Goal: Task Accomplishment & Management: Manage account settings

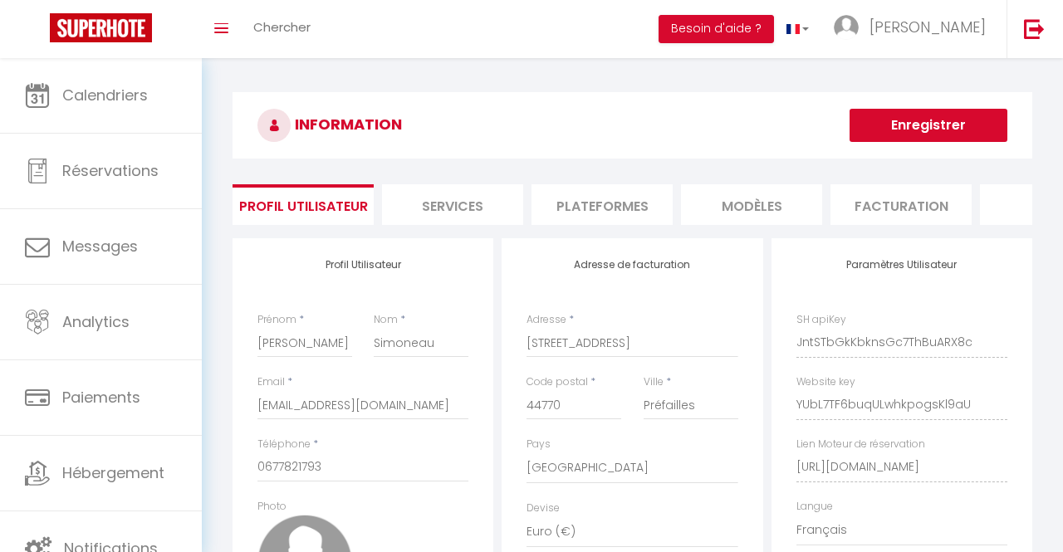
select select "28"
select select "fr"
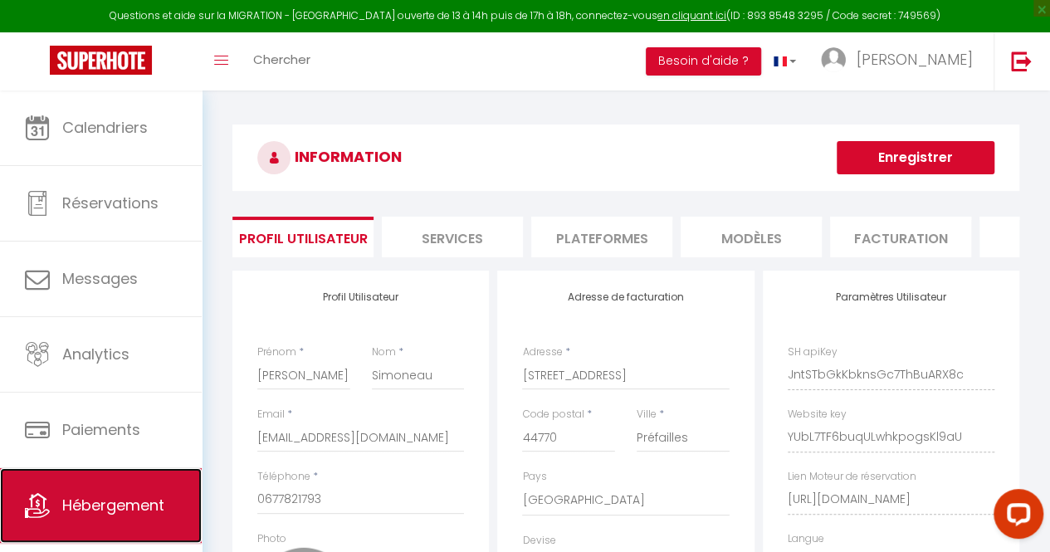
click at [138, 481] on link "Hébergement" at bounding box center [101, 505] width 202 height 75
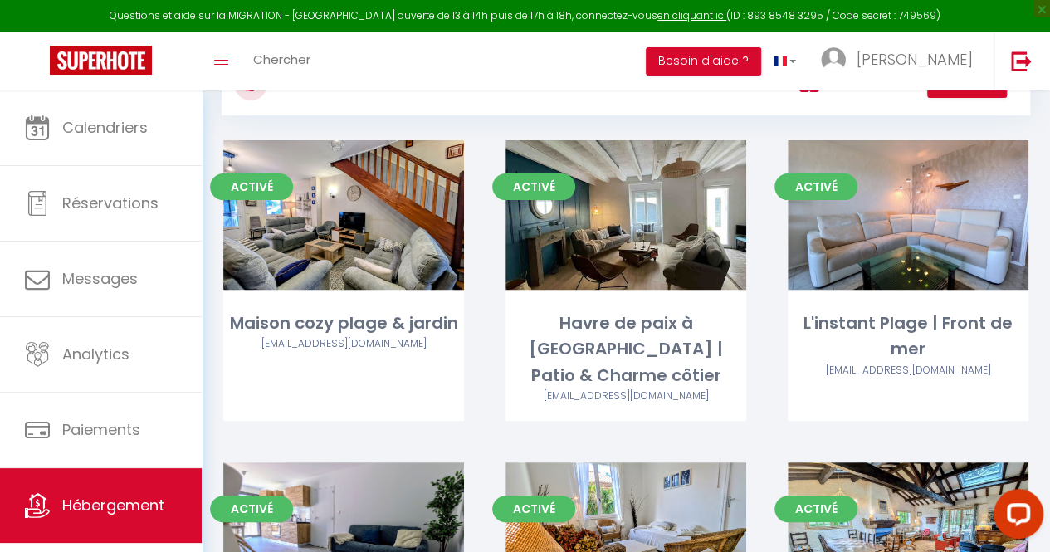
scroll to position [343, 0]
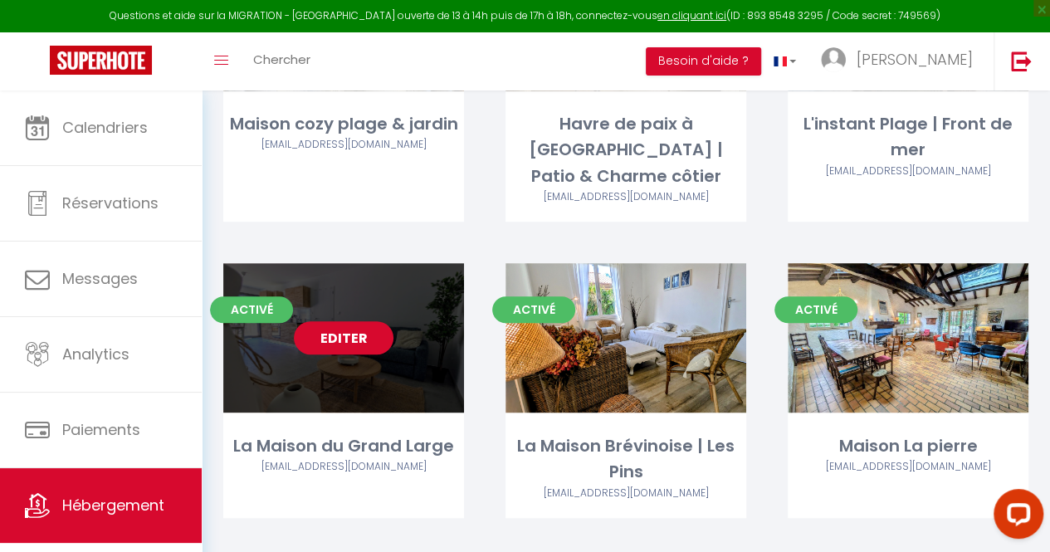
click at [362, 321] on link "Editer" at bounding box center [344, 337] width 100 height 33
select select "3"
select select "2"
select select "1"
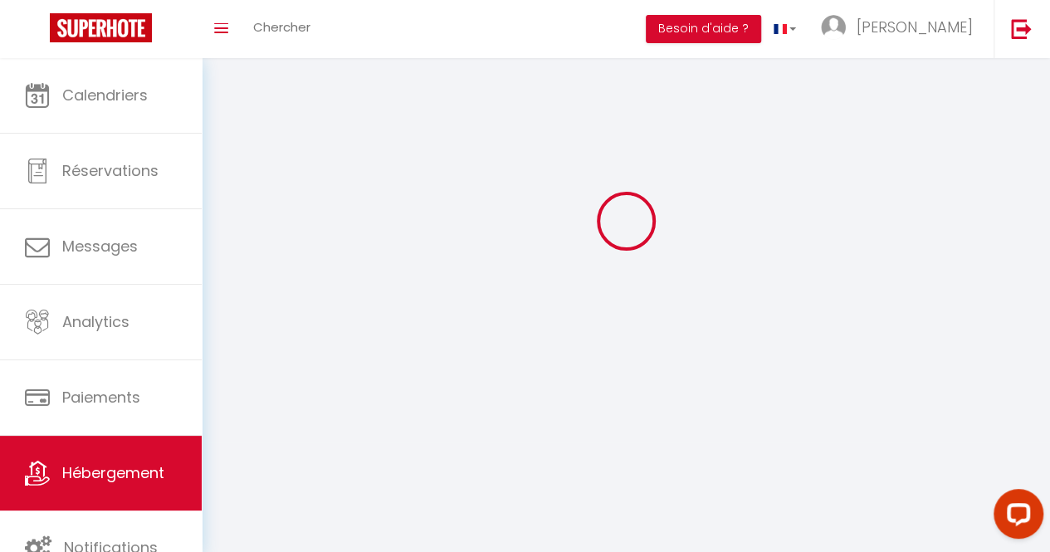
select select
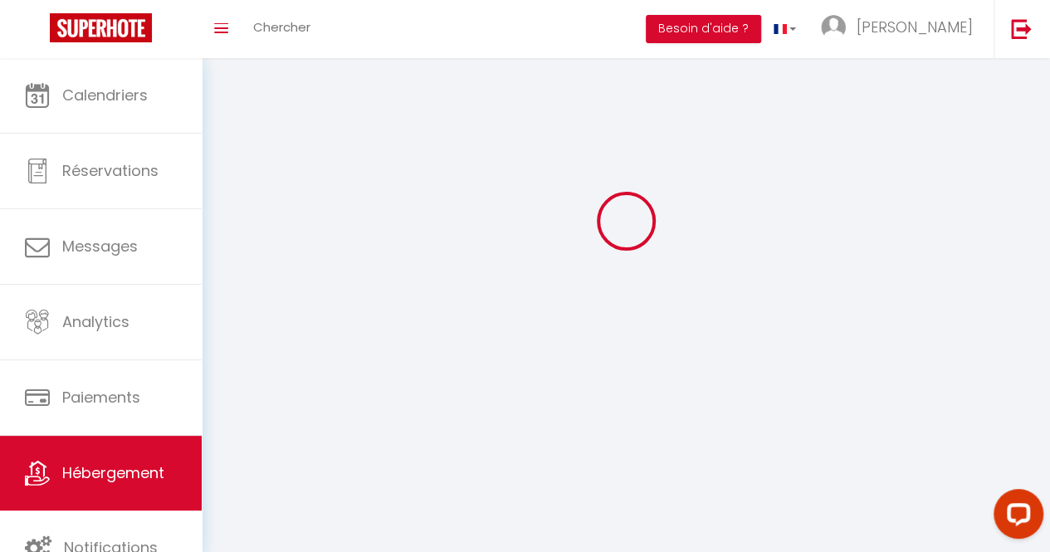
checkbox input "false"
select select
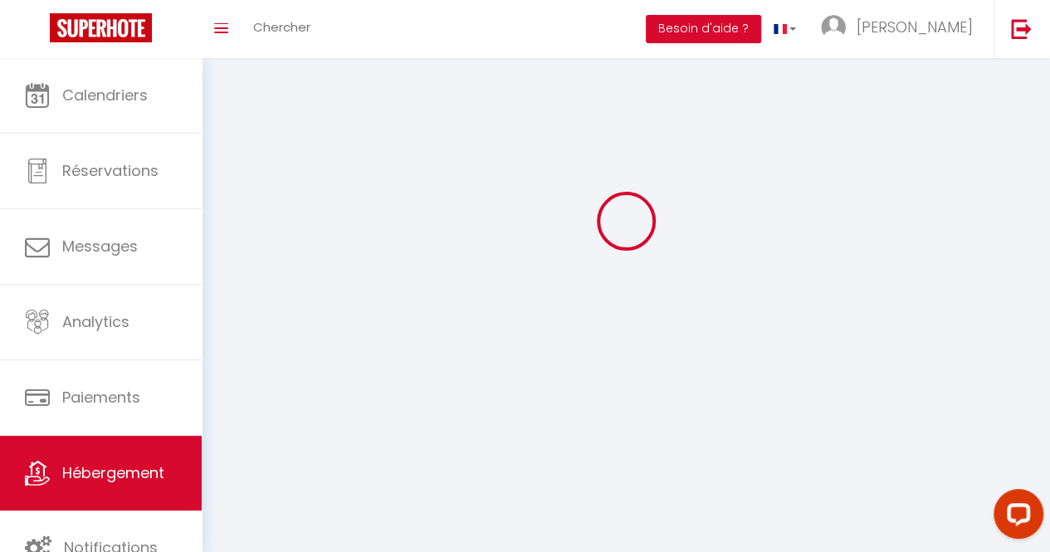
select select
select select "1"
select select
select select "28"
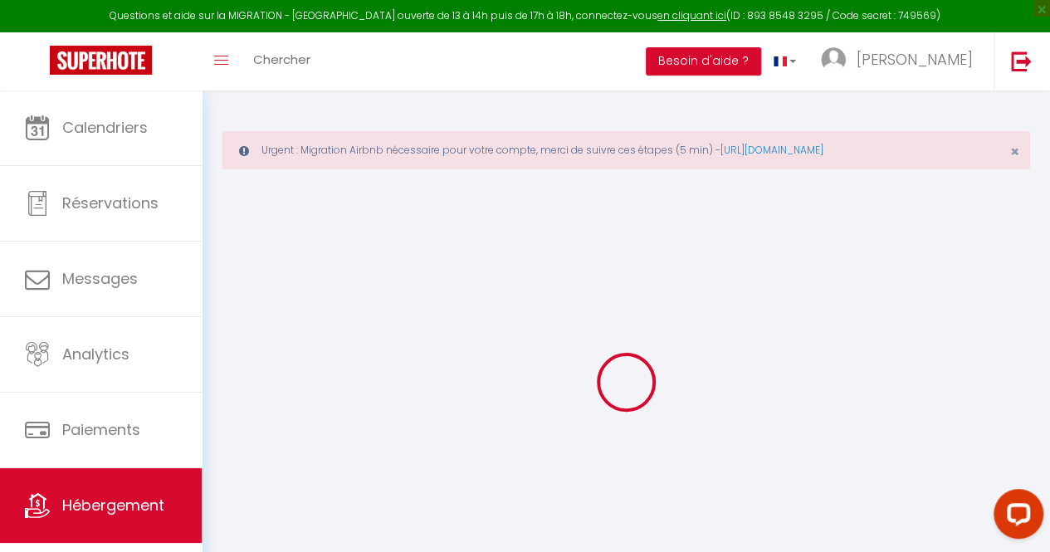
select select
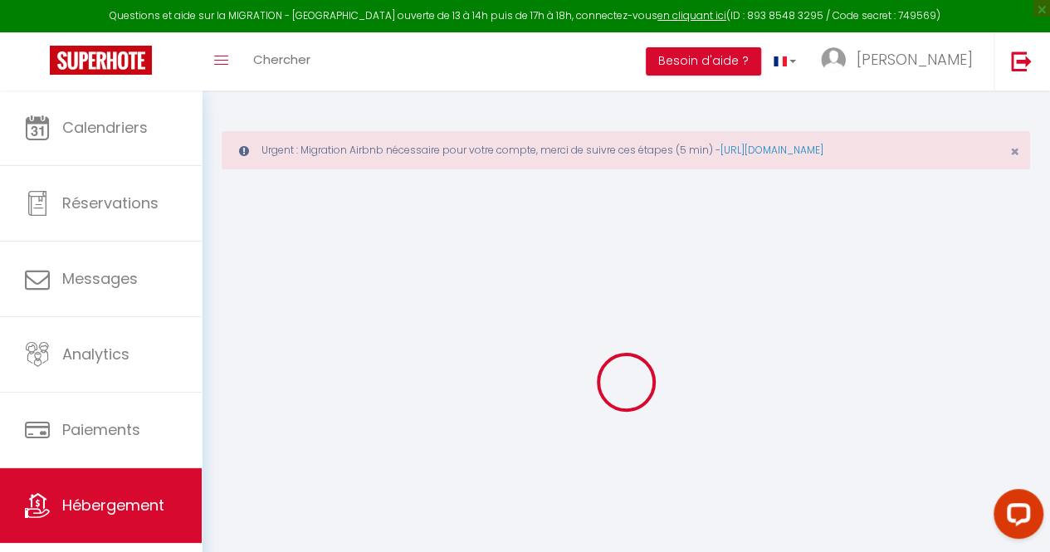
select select
checkbox input "false"
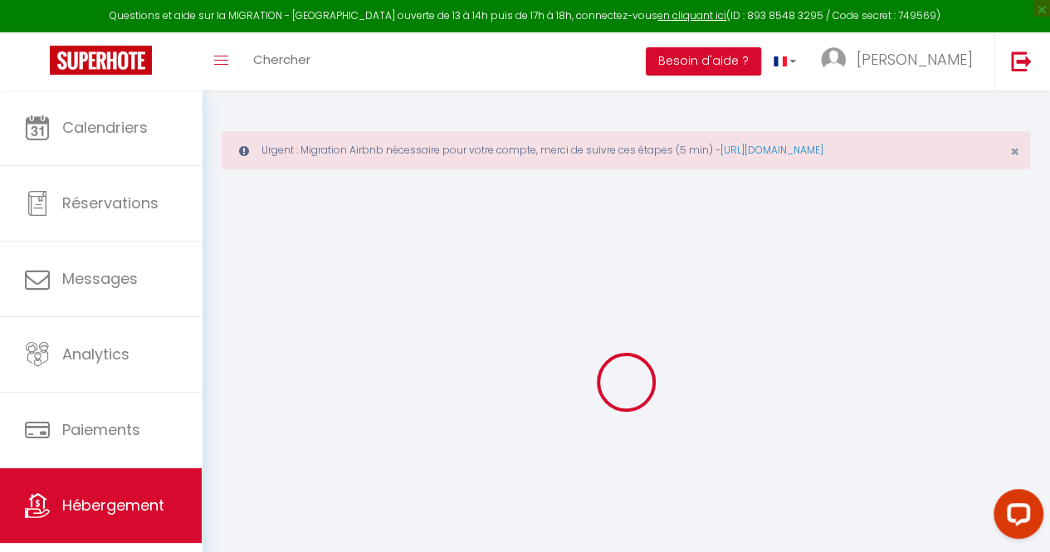
select select
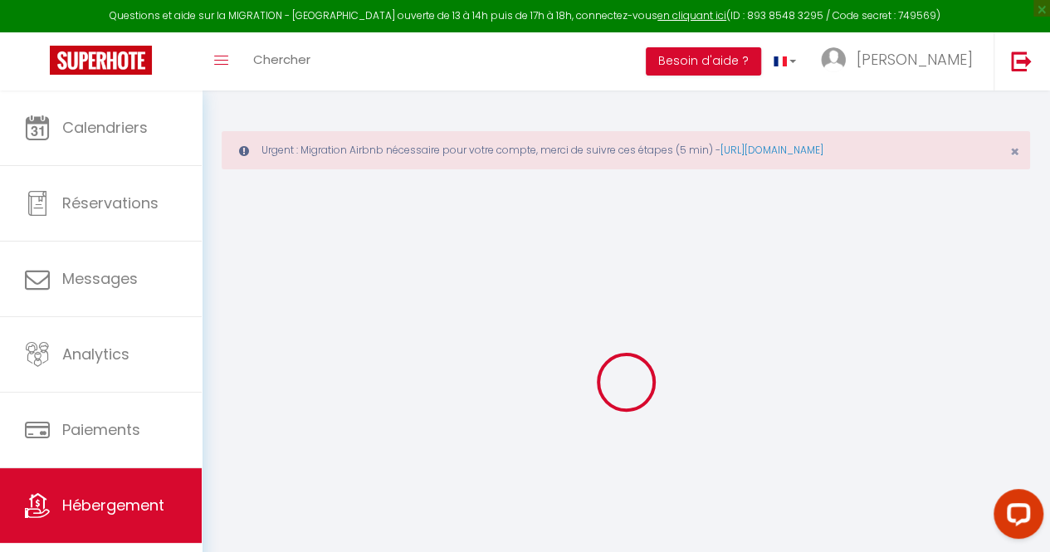
select select
checkbox input "false"
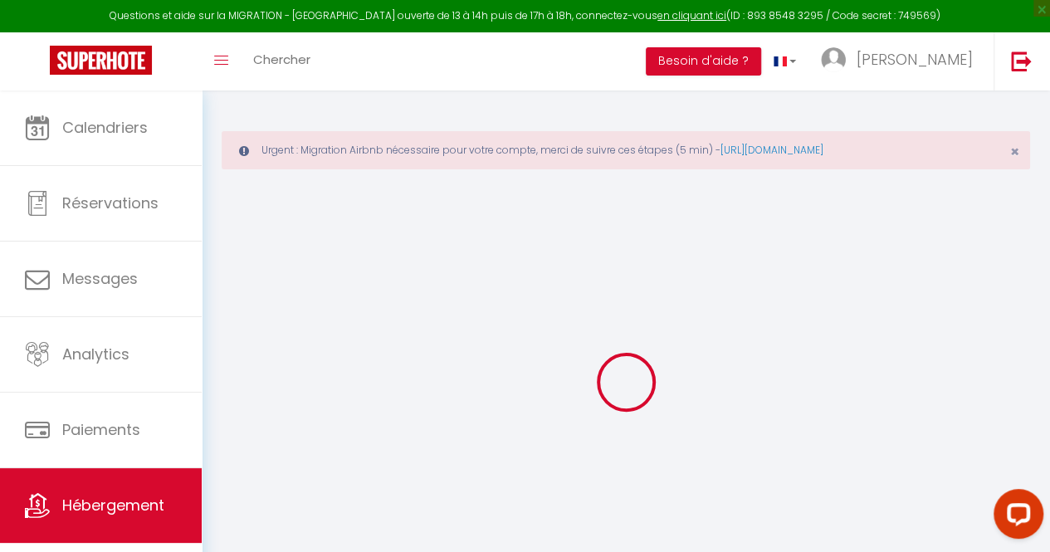
checkbox input "false"
select select
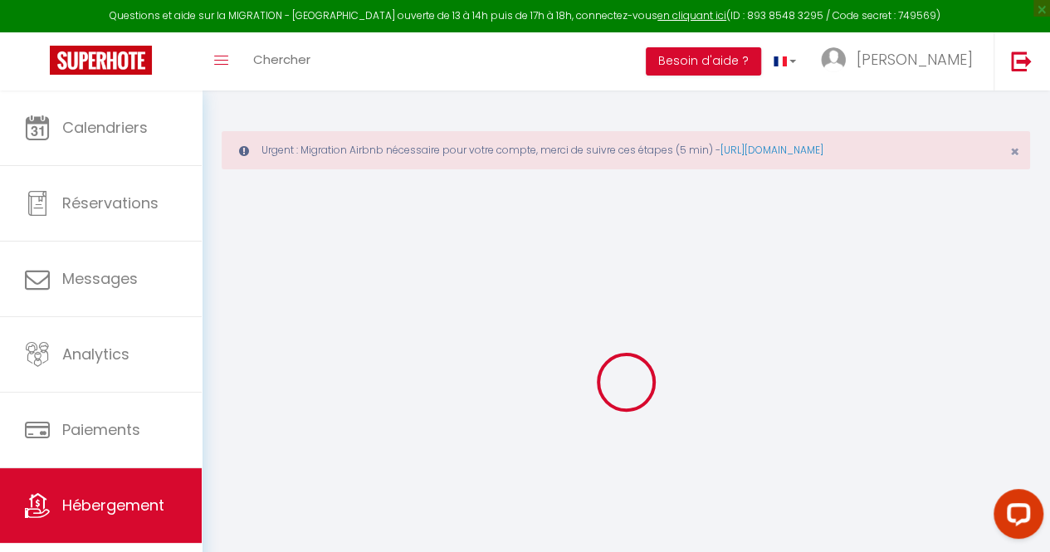
select select
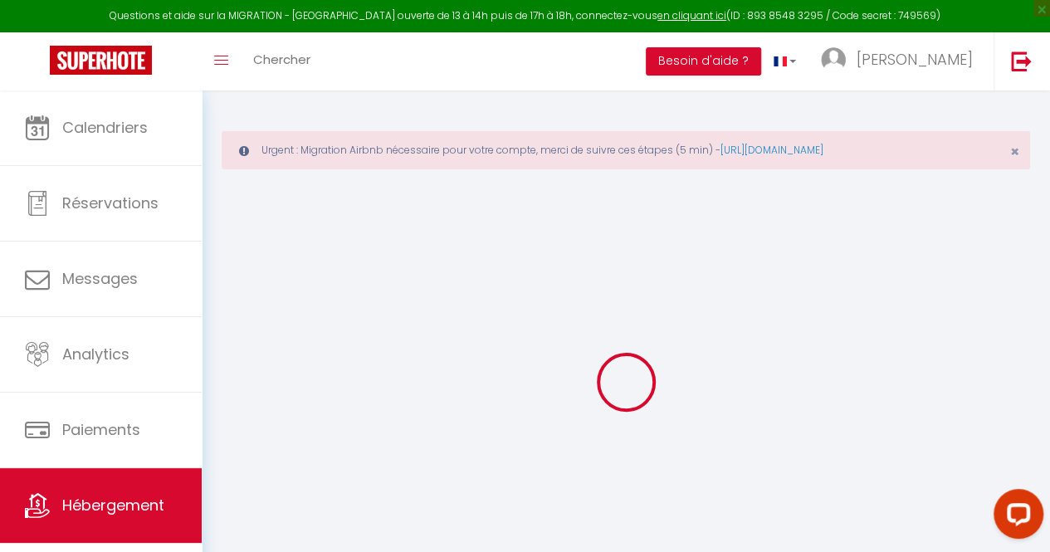
checkbox input "false"
select select
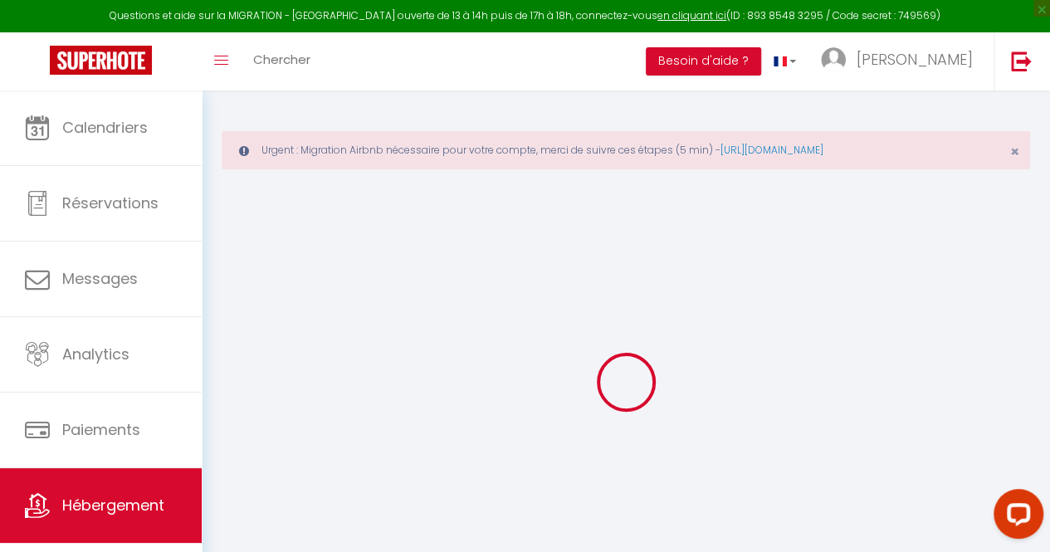
select select
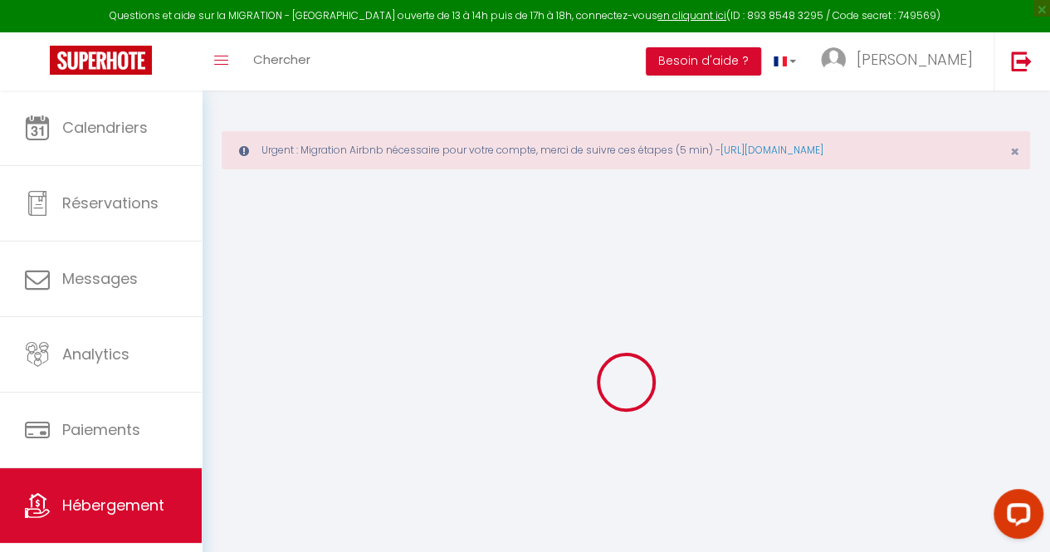
select select
checkbox input "false"
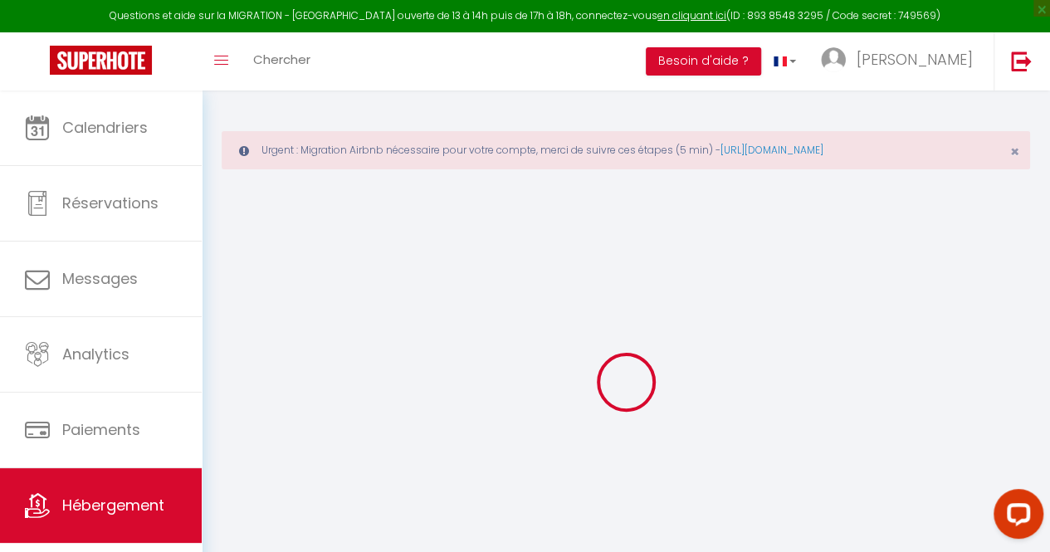
checkbox input "false"
select select
type input "La Maison du Grand Large"
type input "[PERSON_NAME]"
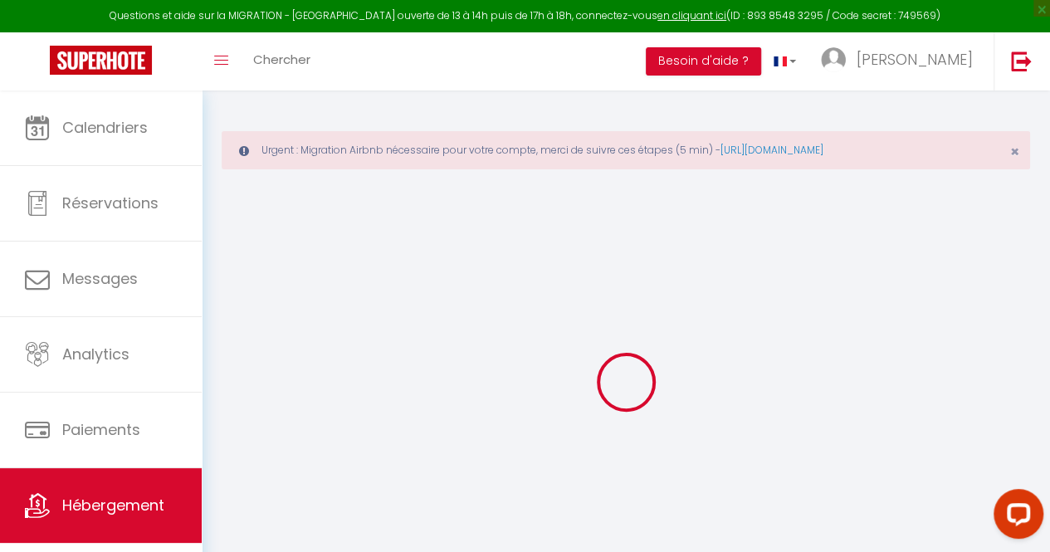
type input "Simoneau"
select select "6"
select select "2"
type input "80"
select select
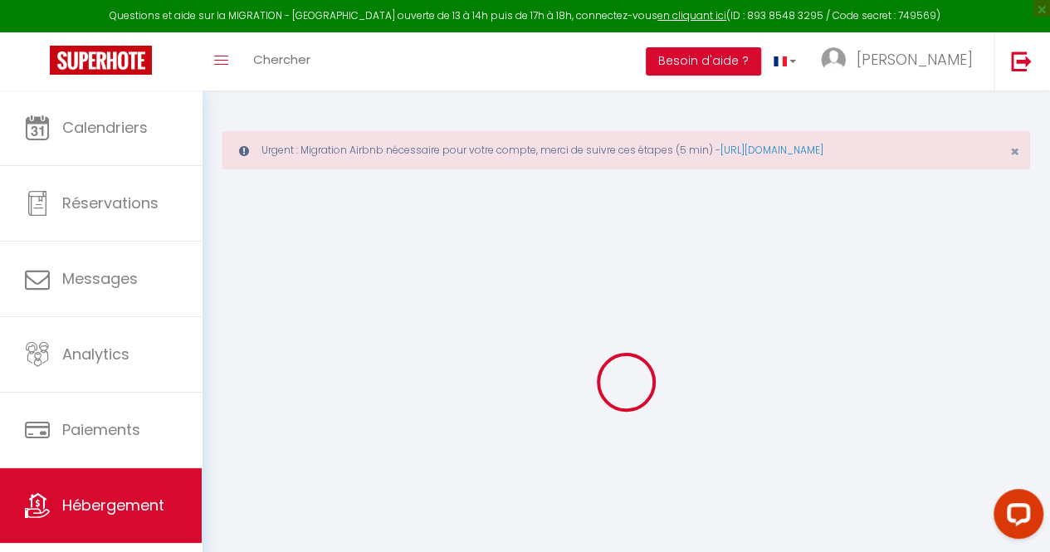
select select
type input "[STREET_ADDRESS]"
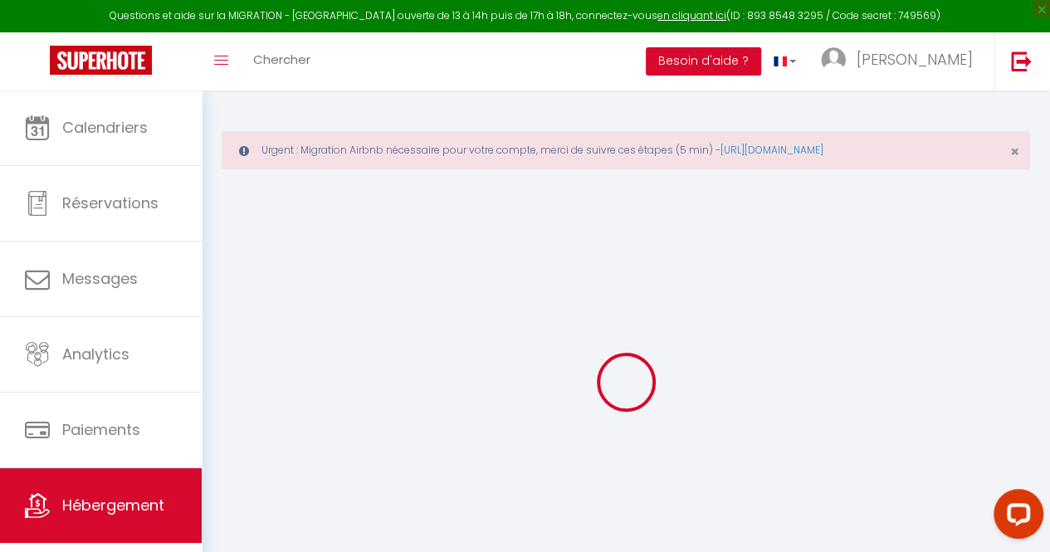
type input "44760"
type input "La Bernerie-en-Retz"
type input "[EMAIL_ADDRESS][DOMAIN_NAME]"
select select
checkbox input "false"
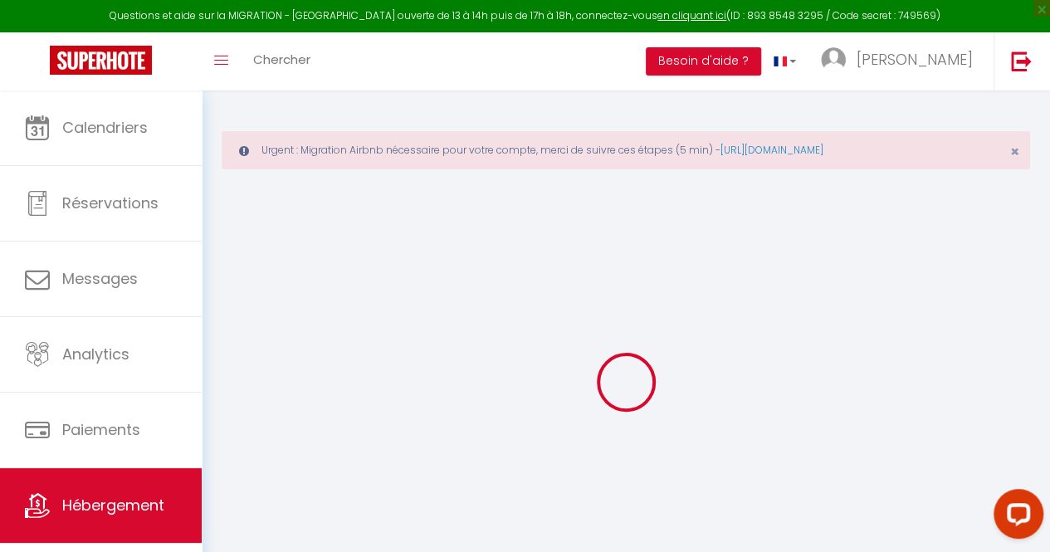
checkbox input "false"
type input "0"
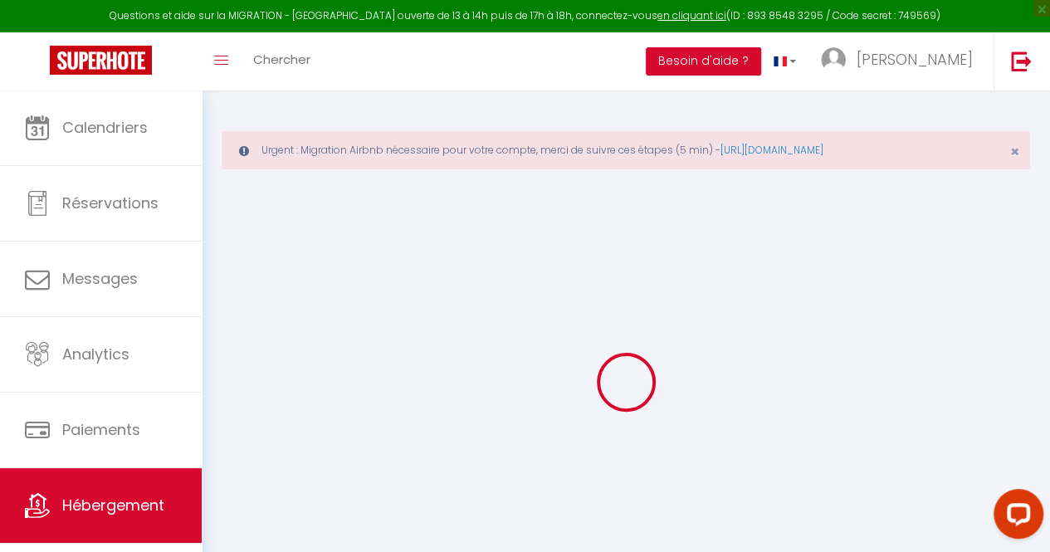
type input "0"
select select
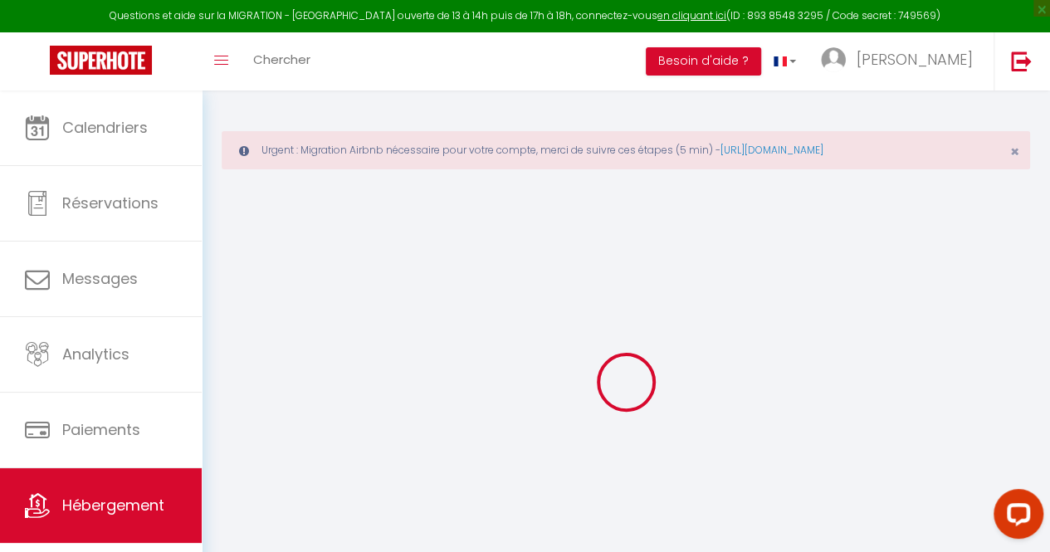
select select
checkbox input "false"
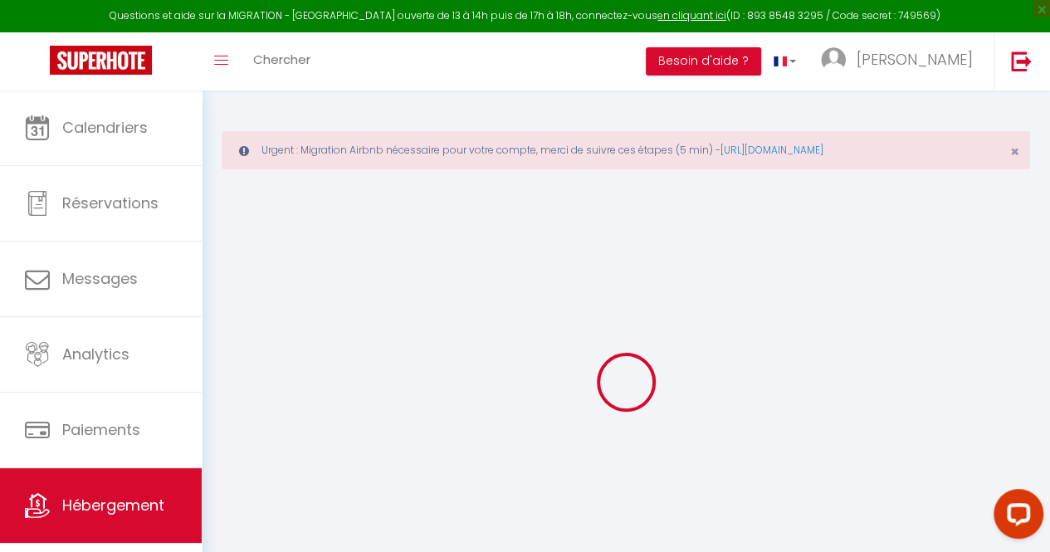
checkbox input "false"
select select
checkbox input "false"
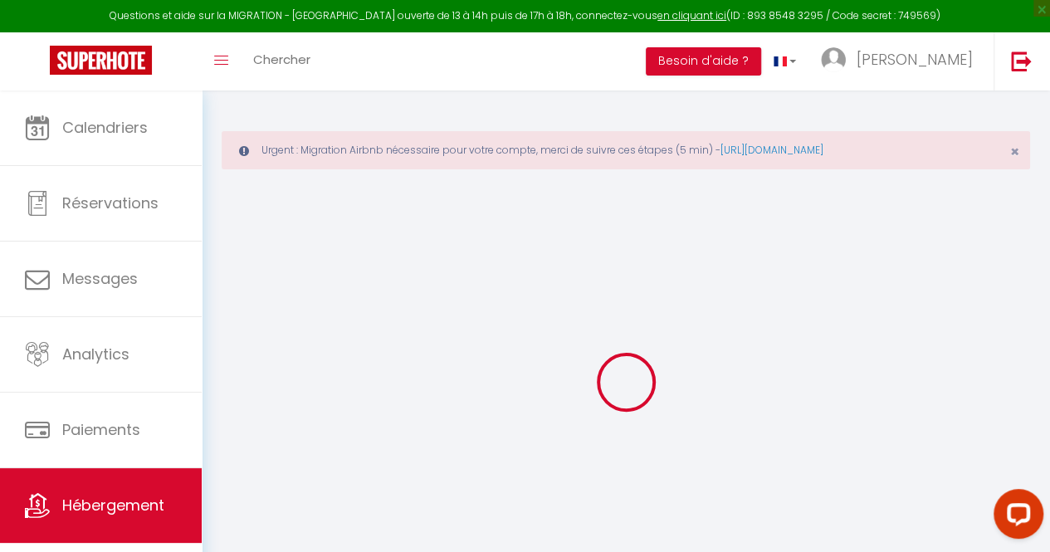
checkbox input "false"
select select "16:00"
select select
select select "11:00"
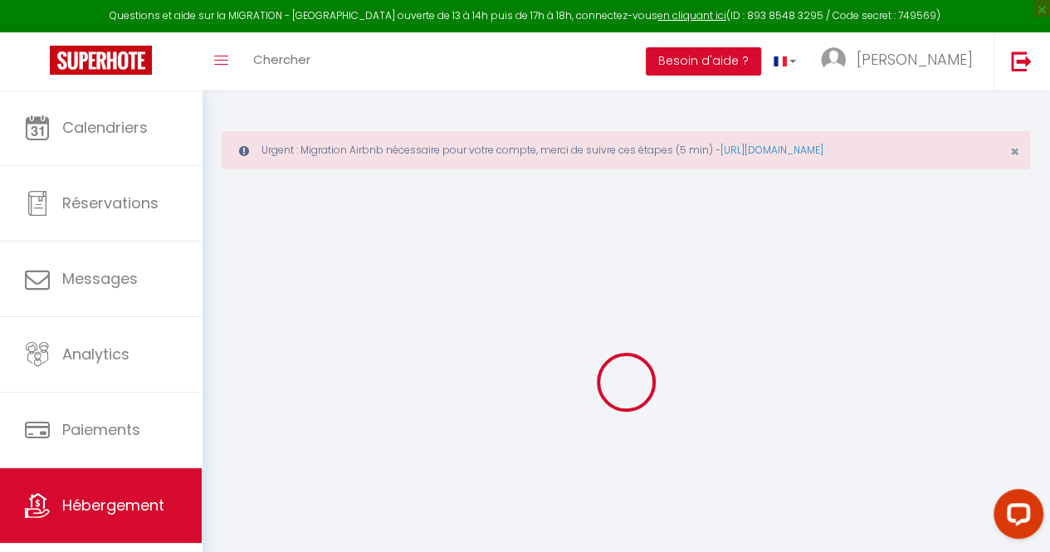
select select "30"
select select "120"
select select
checkbox input "false"
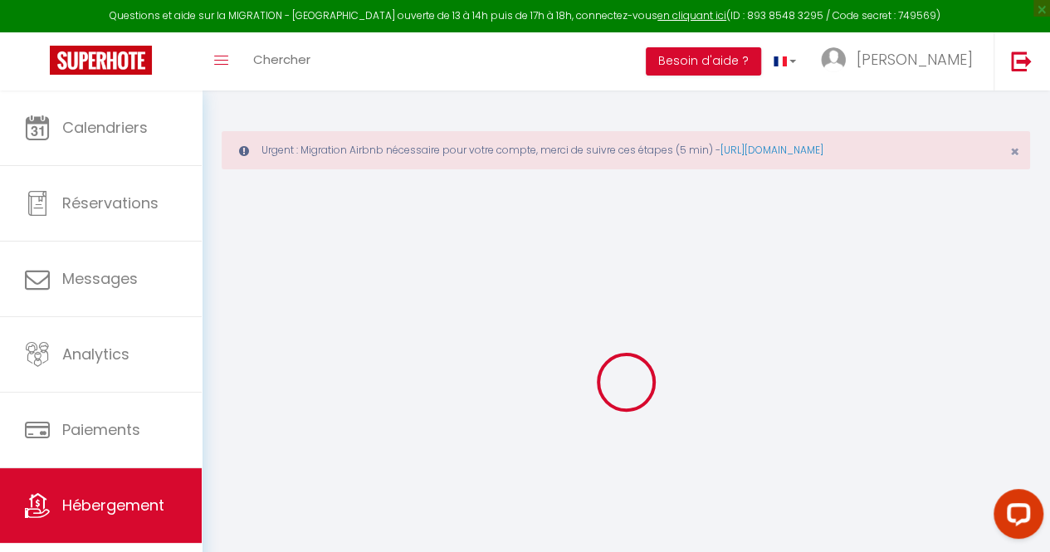
checkbox input "false"
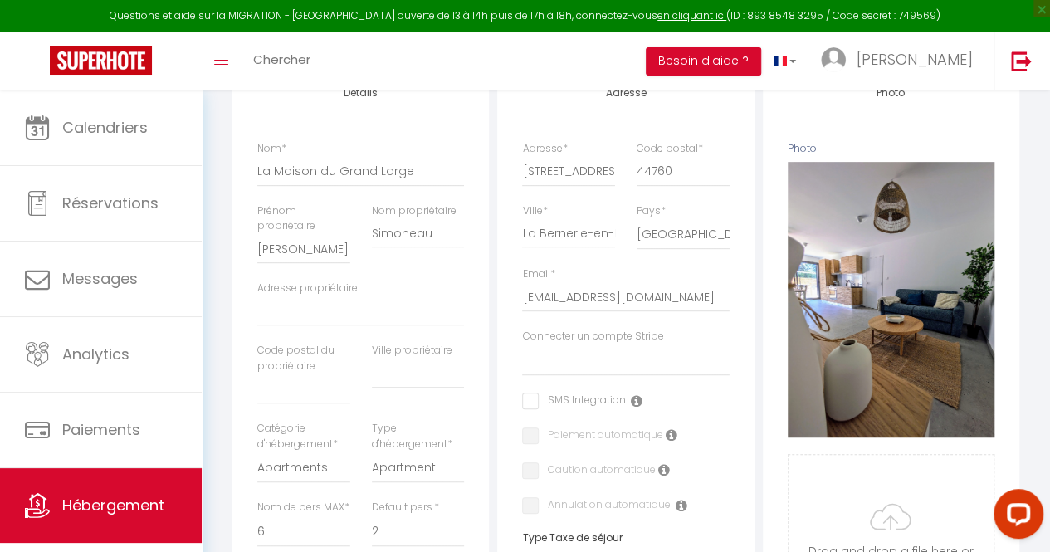
scroll to position [306, 0]
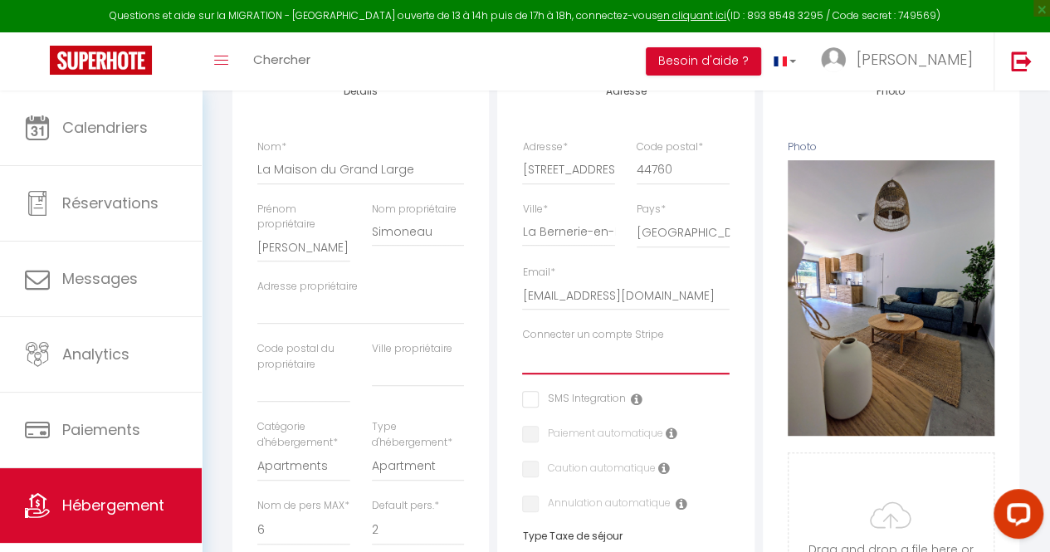
click at [683, 364] on select "Lemon Conciergerie Havre de paix La brévinoise L'instant plage La pierre La mai…" at bounding box center [625, 359] width 207 height 32
select select "15682"
click at [522, 355] on select "Lemon Conciergerie Havre de paix La brévinoise L'instant plage La pierre La mai…" at bounding box center [625, 359] width 207 height 32
select select
checkbox input "false"
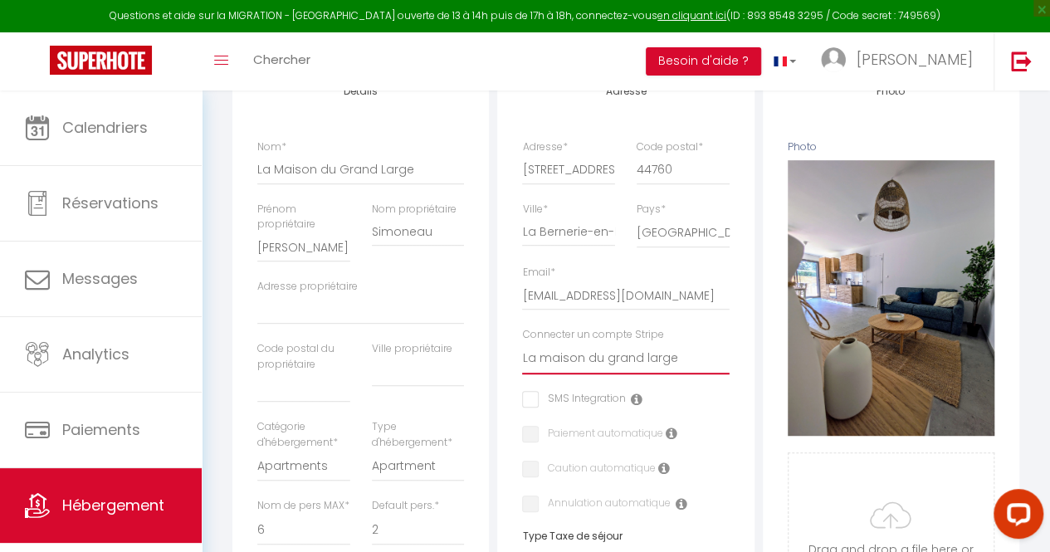
checkbox input "false"
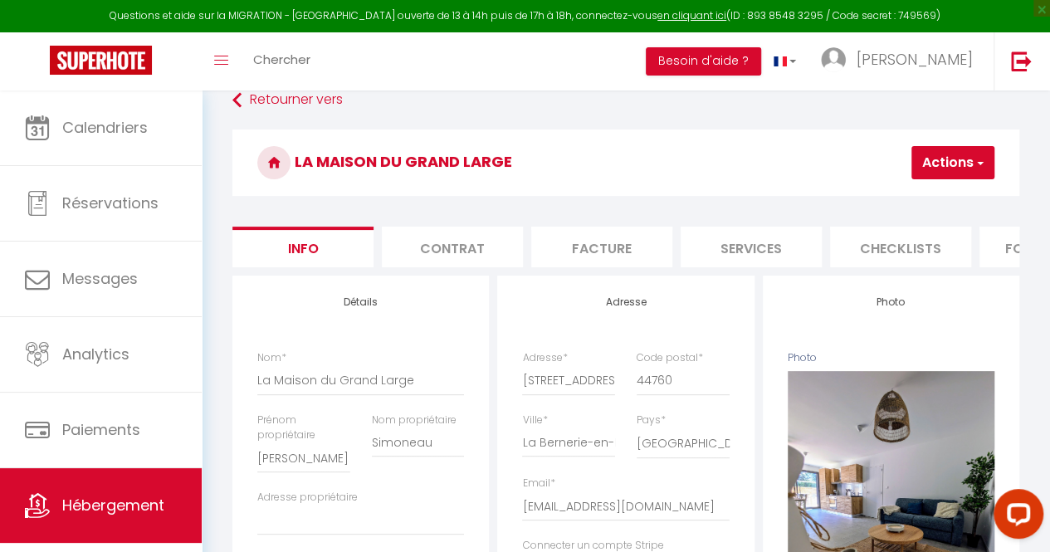
scroll to position [91, 0]
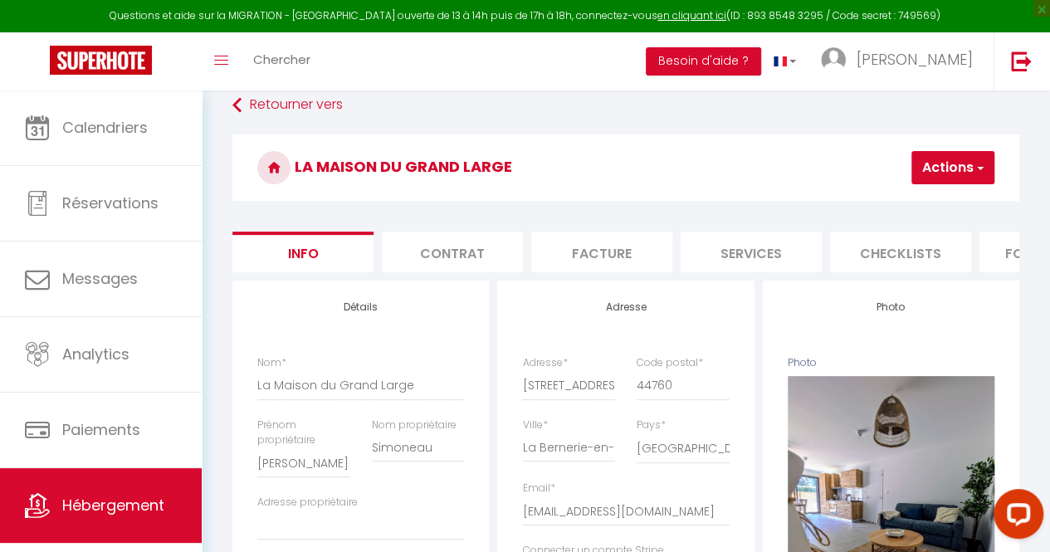
click at [945, 175] on button "Actions" at bounding box center [953, 167] width 83 height 33
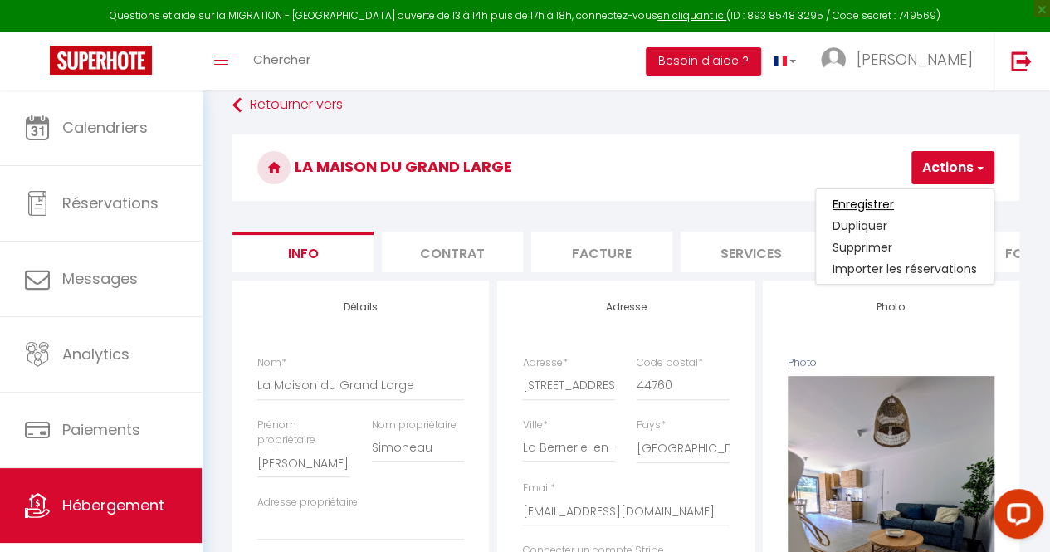
click at [885, 207] on input "Enregistrer" at bounding box center [863, 204] width 61 height 17
